Goal: Task Accomplishment & Management: Manage account settings

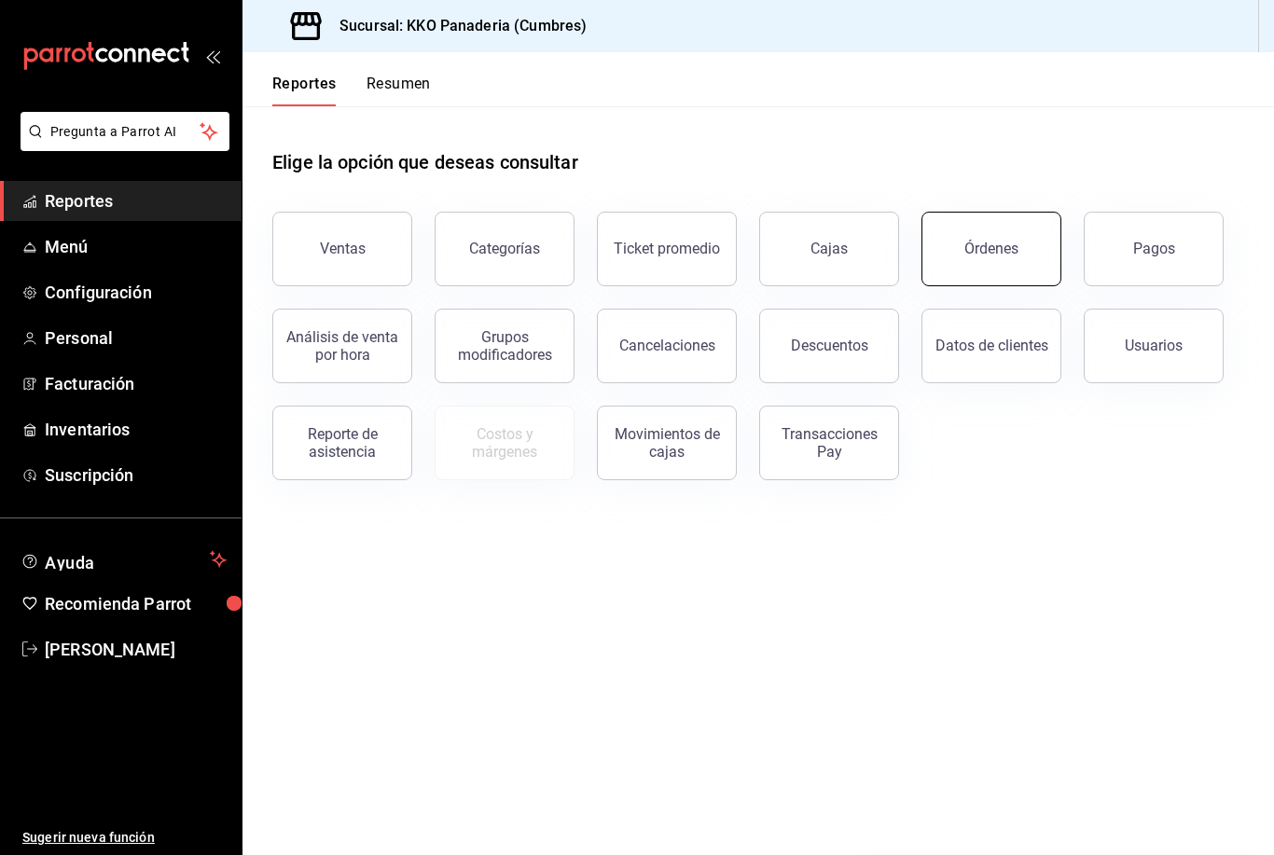
click at [951, 262] on button "Órdenes" at bounding box center [991, 249] width 140 height 75
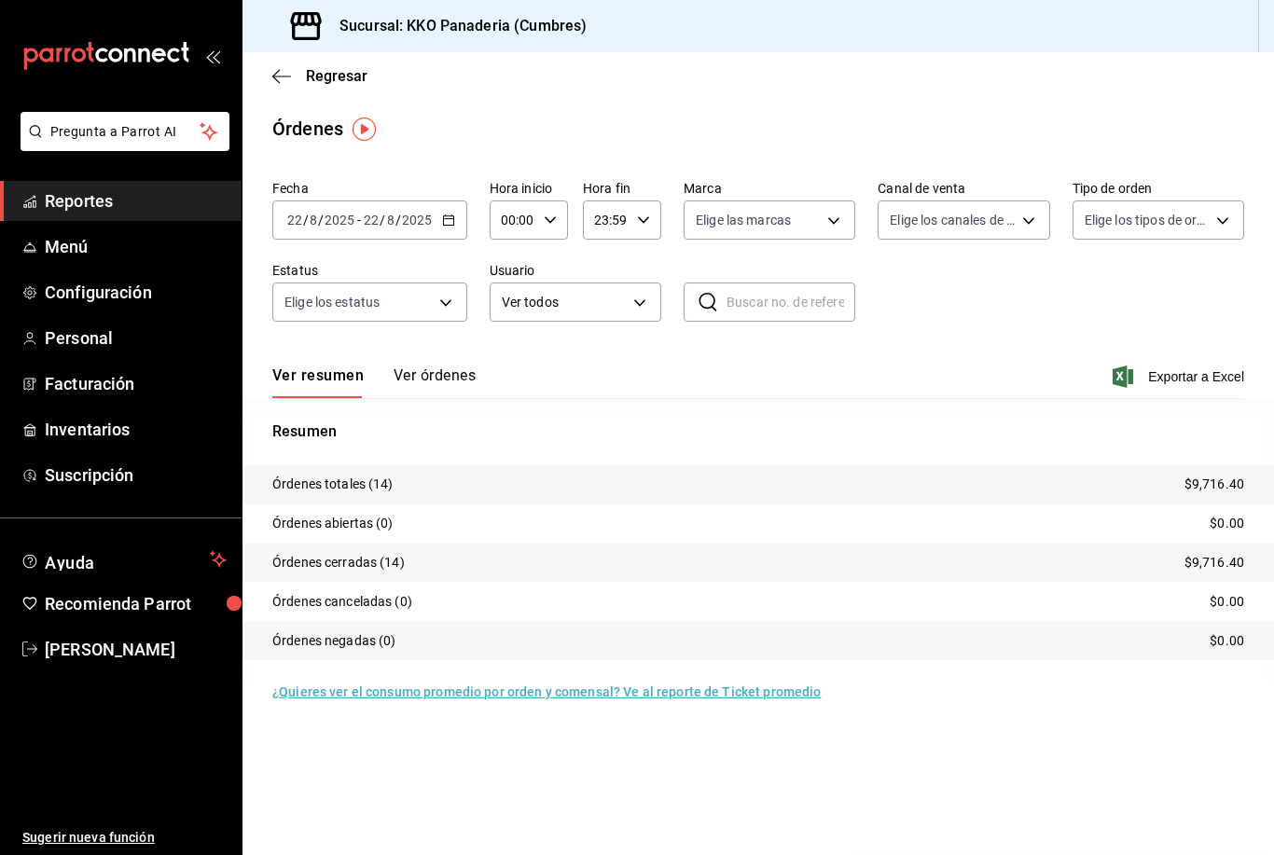
click at [431, 380] on button "Ver órdenes" at bounding box center [435, 382] width 82 height 32
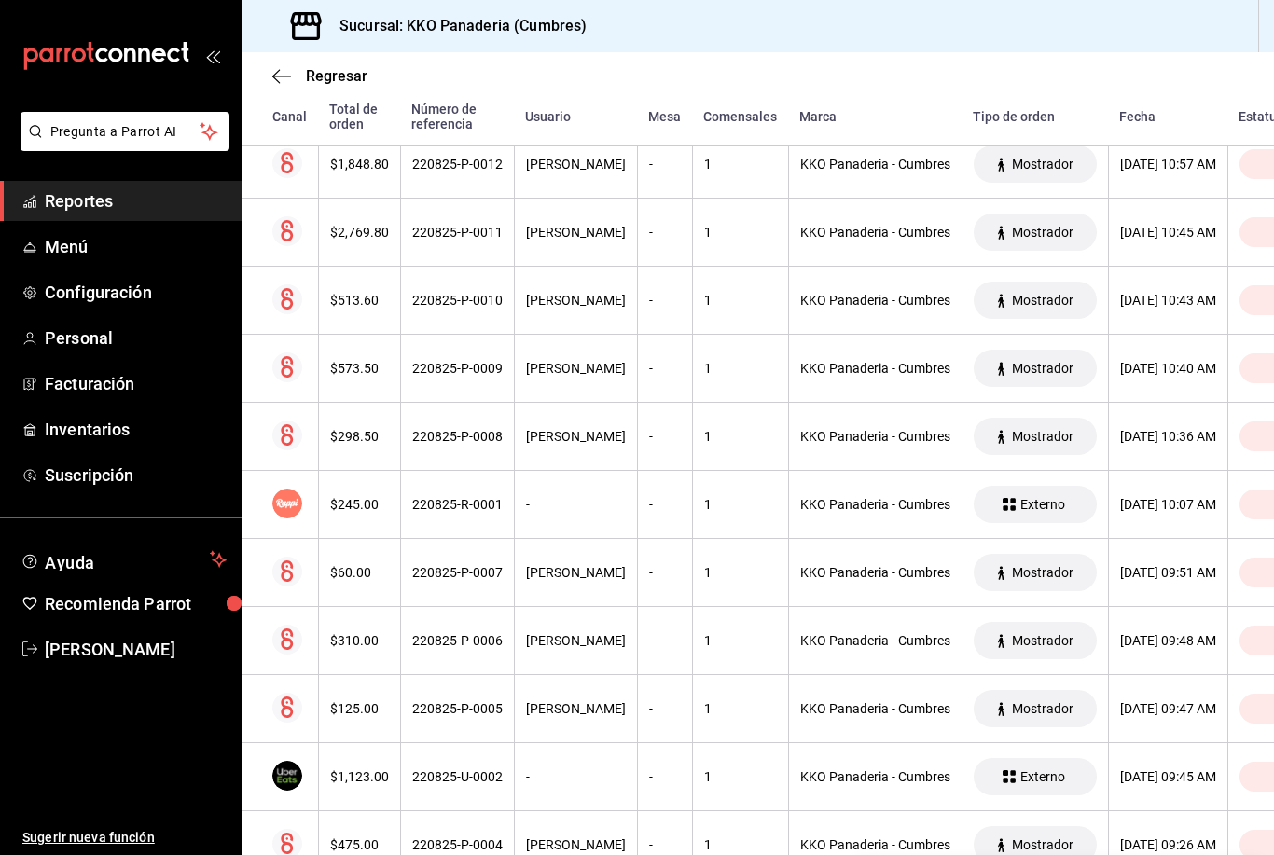
scroll to position [499, 0]
click at [100, 68] on icon "mailbox folders" at bounding box center [106, 56] width 168 height 28
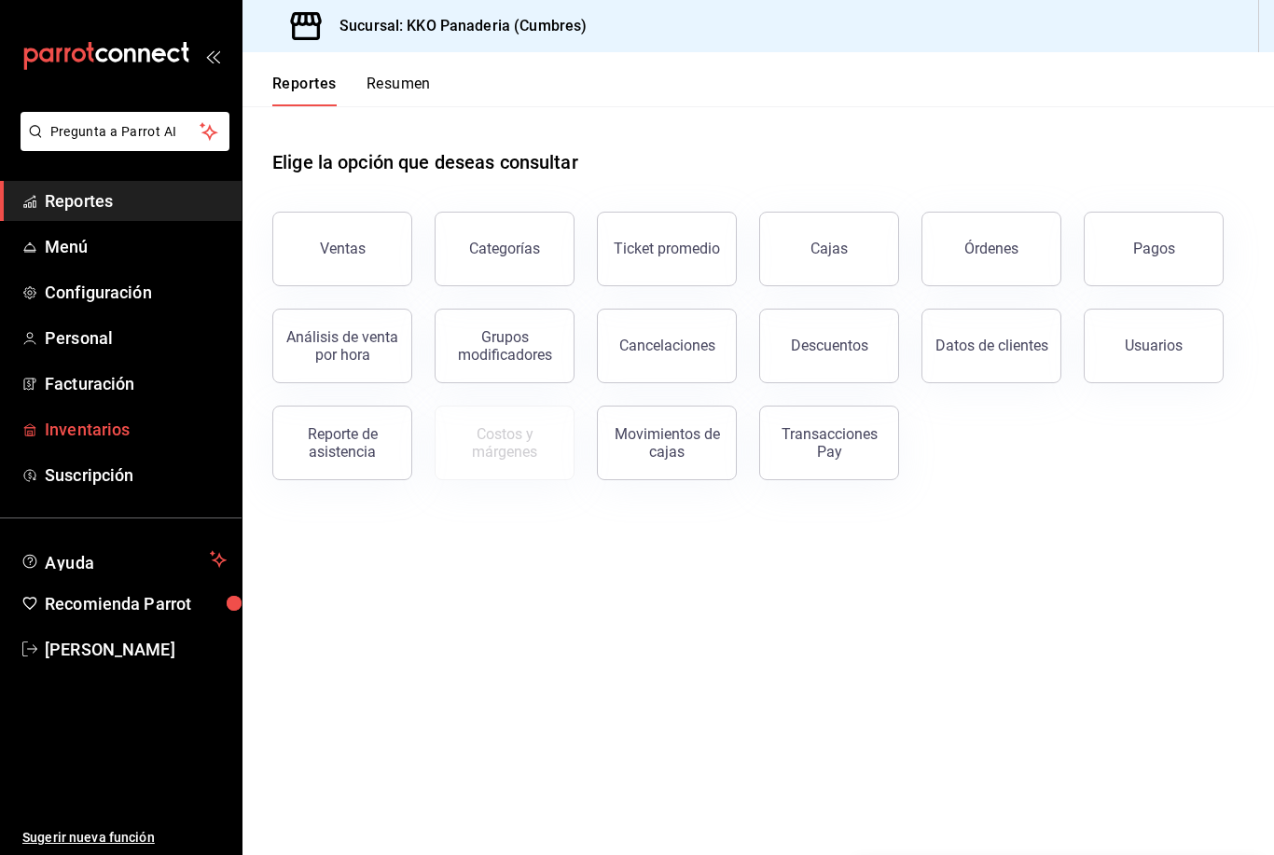
click at [60, 436] on span "Inventarios" at bounding box center [136, 429] width 182 height 25
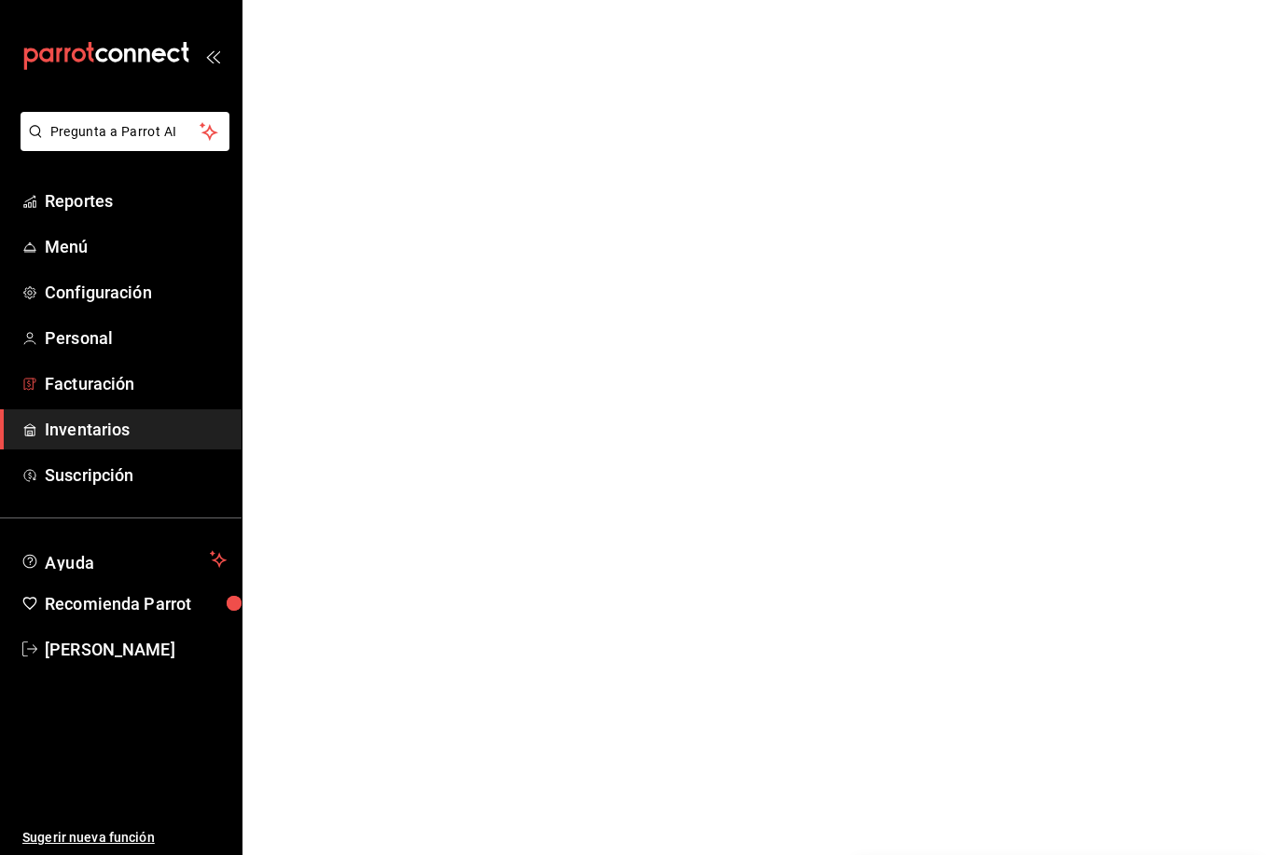
click at [70, 378] on span "Facturación" at bounding box center [136, 383] width 182 height 25
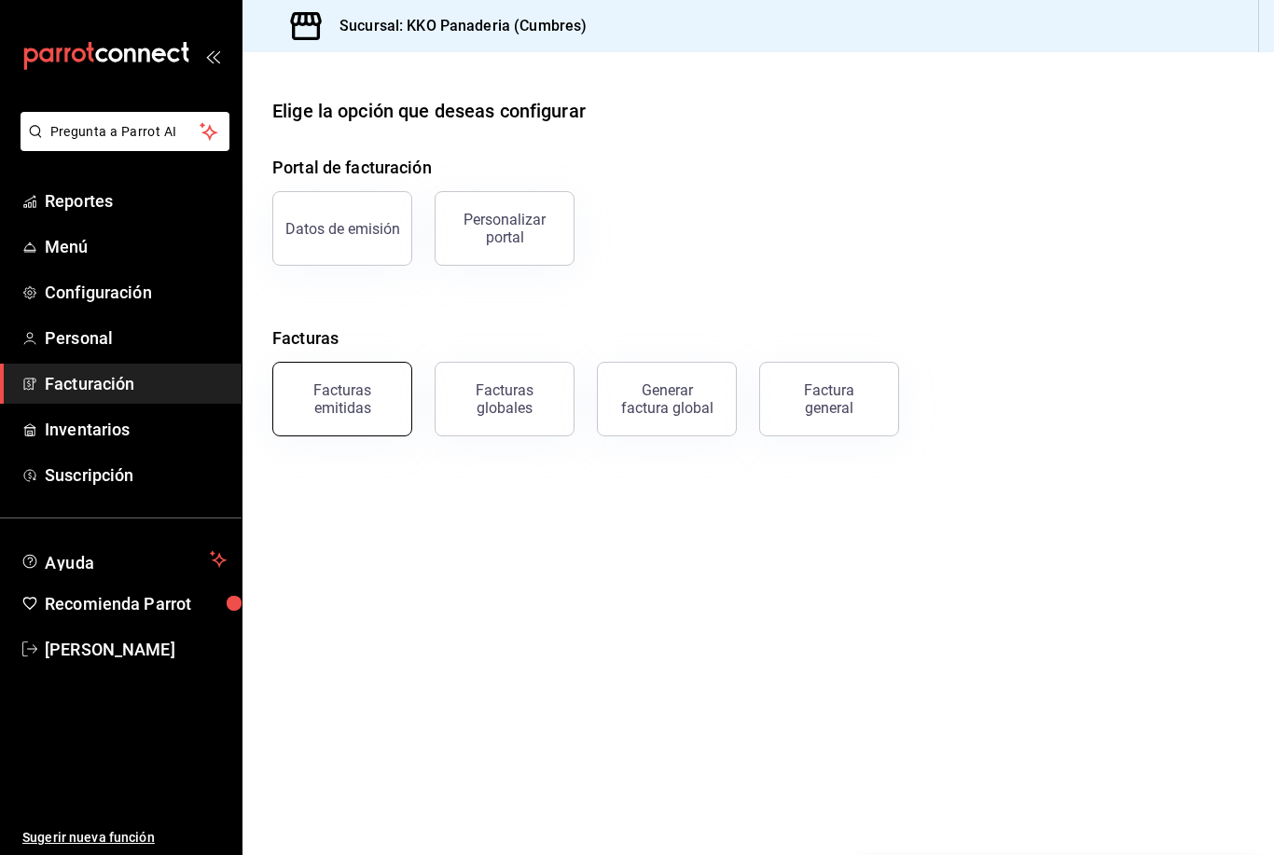
click at [339, 412] on div "Facturas emitidas" at bounding box center [342, 398] width 116 height 35
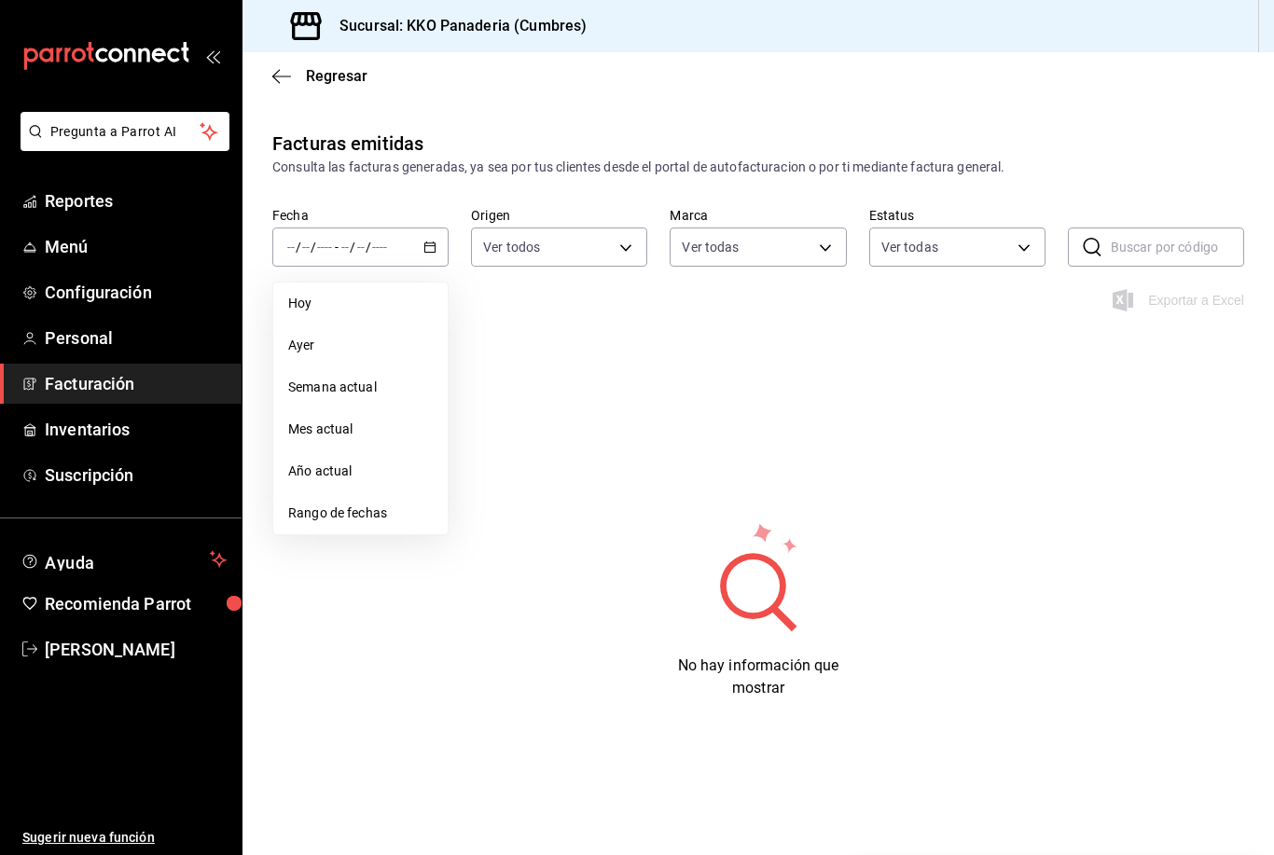
type input "b487ec32-607e-470c-a91c-86d1a390b7a2"
click at [285, 303] on li "Hoy" at bounding box center [360, 304] width 174 height 42
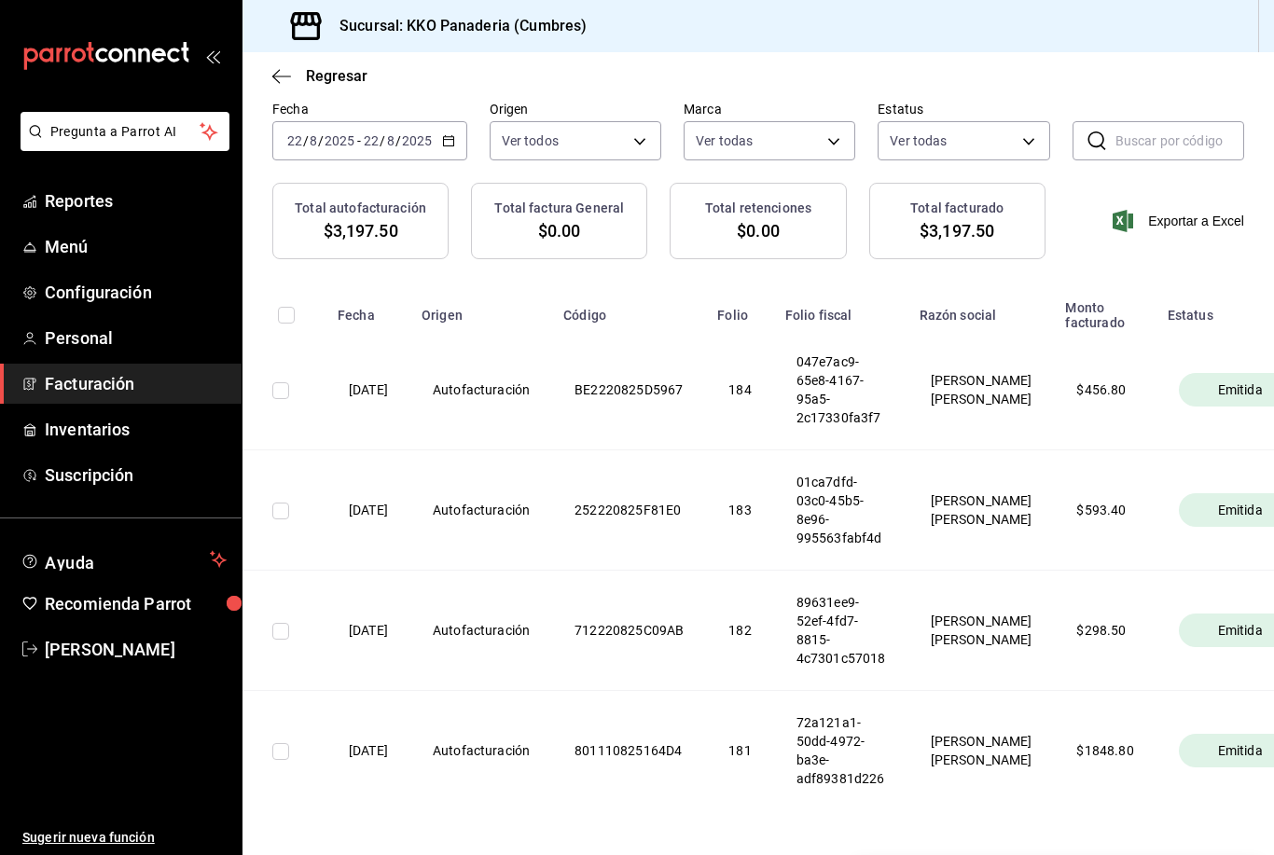
scroll to position [105, 0]
click at [1161, 552] on th "Emitida" at bounding box center [1240, 511] width 168 height 120
click at [1135, 409] on th "$ 456.80" at bounding box center [1105, 391] width 102 height 120
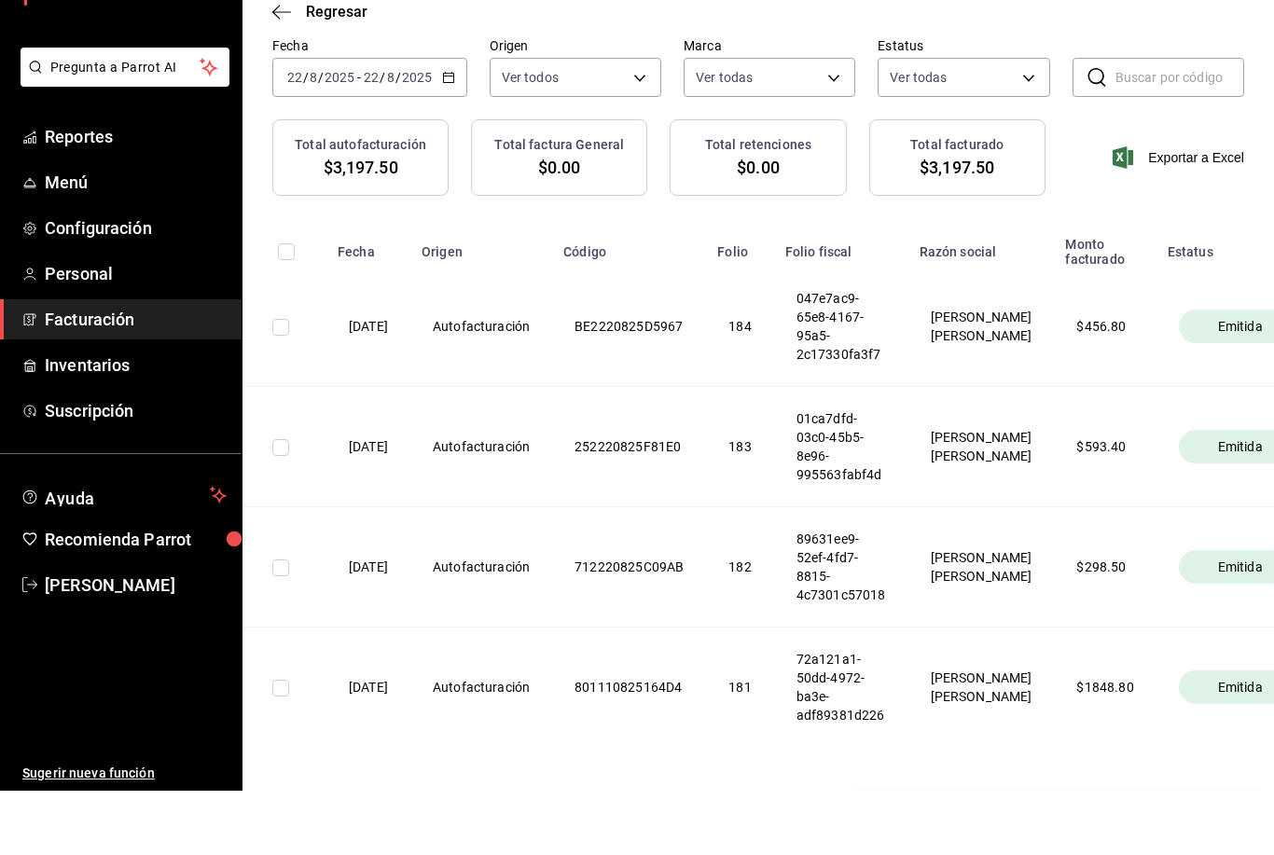
scroll to position [62, 0]
